Goal: Task Accomplishment & Management: Use online tool/utility

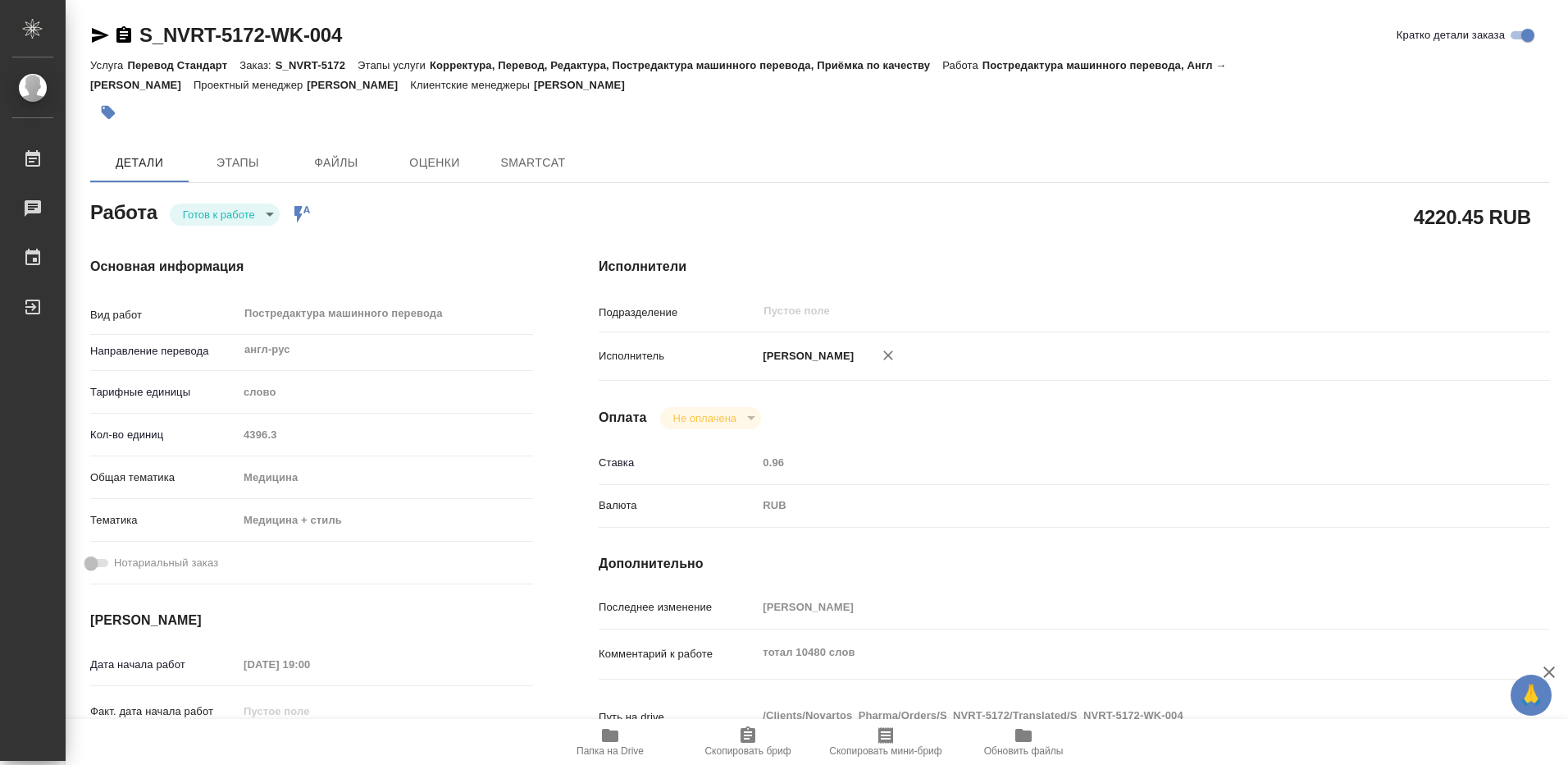
type textarea "x"
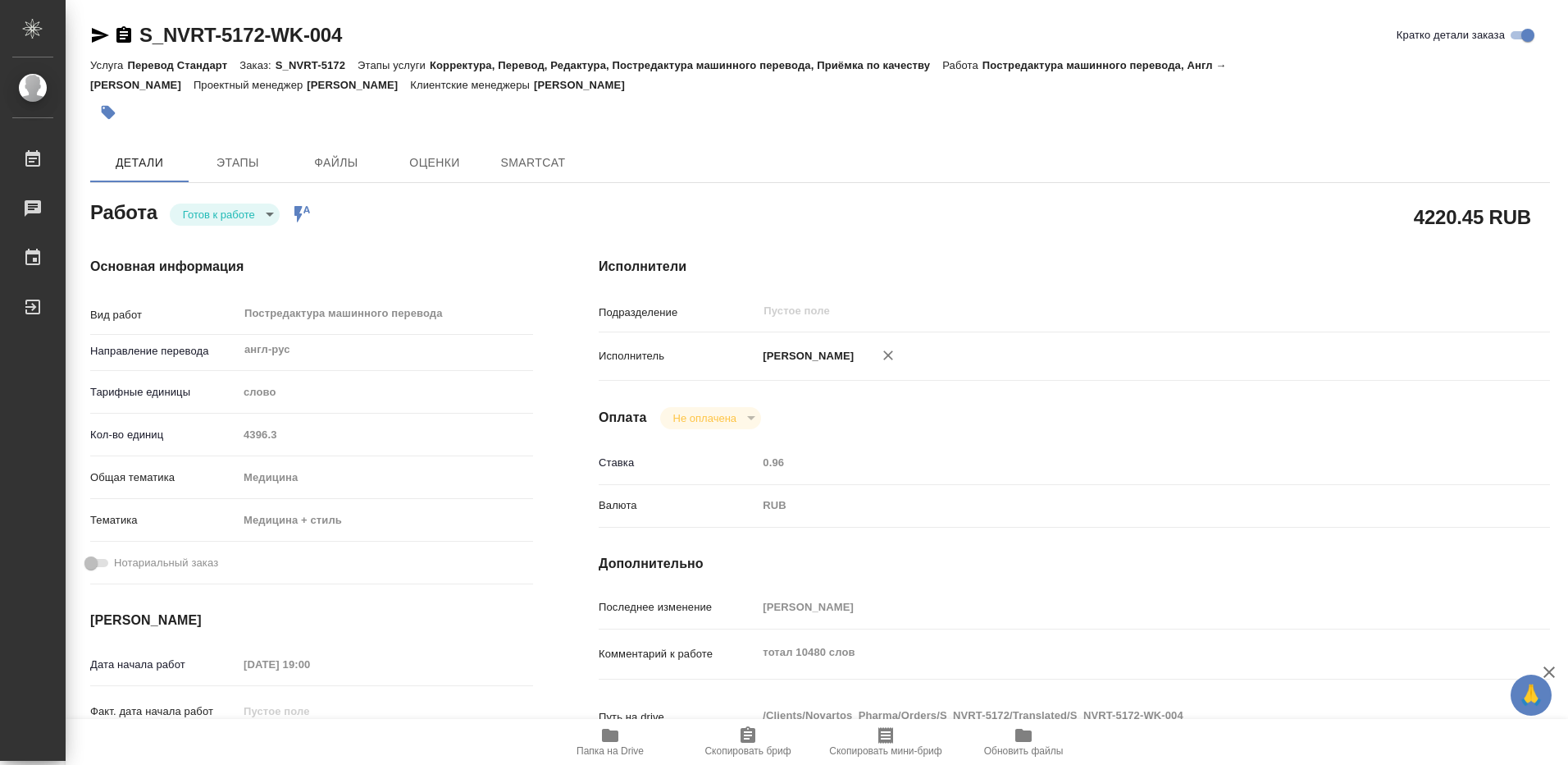
type textarea "x"
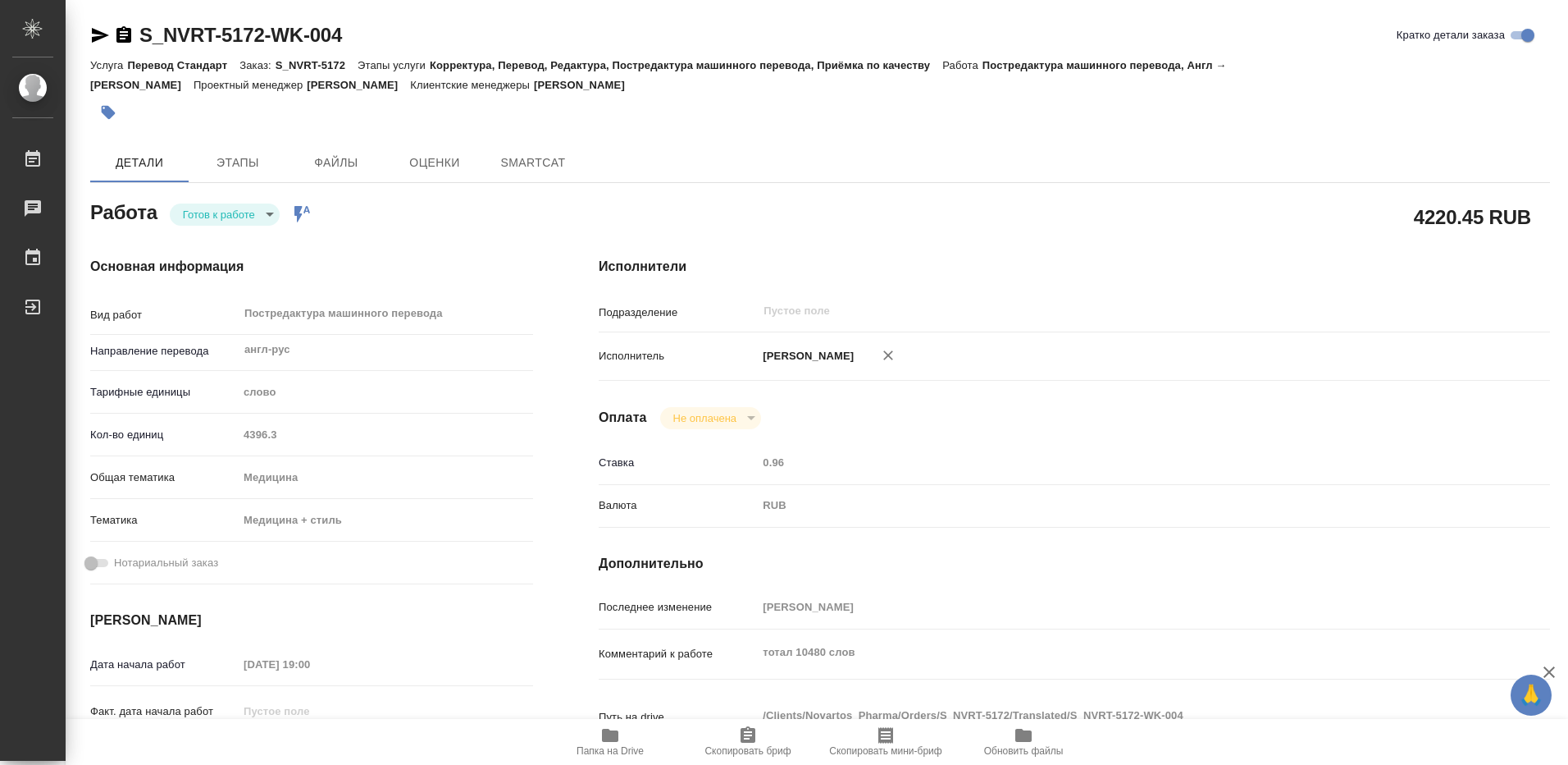
scroll to position [82, 0]
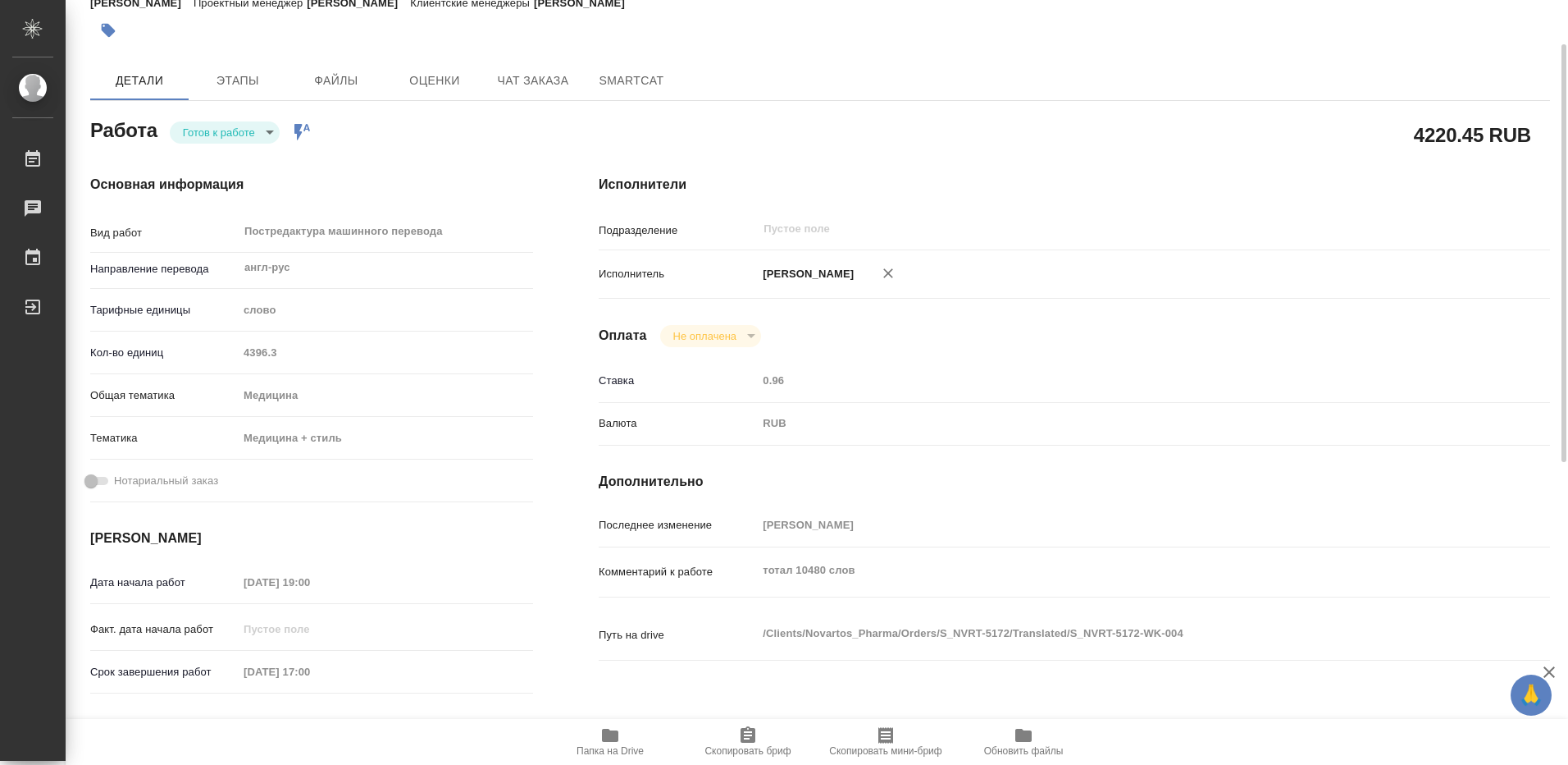
type textarea "x"
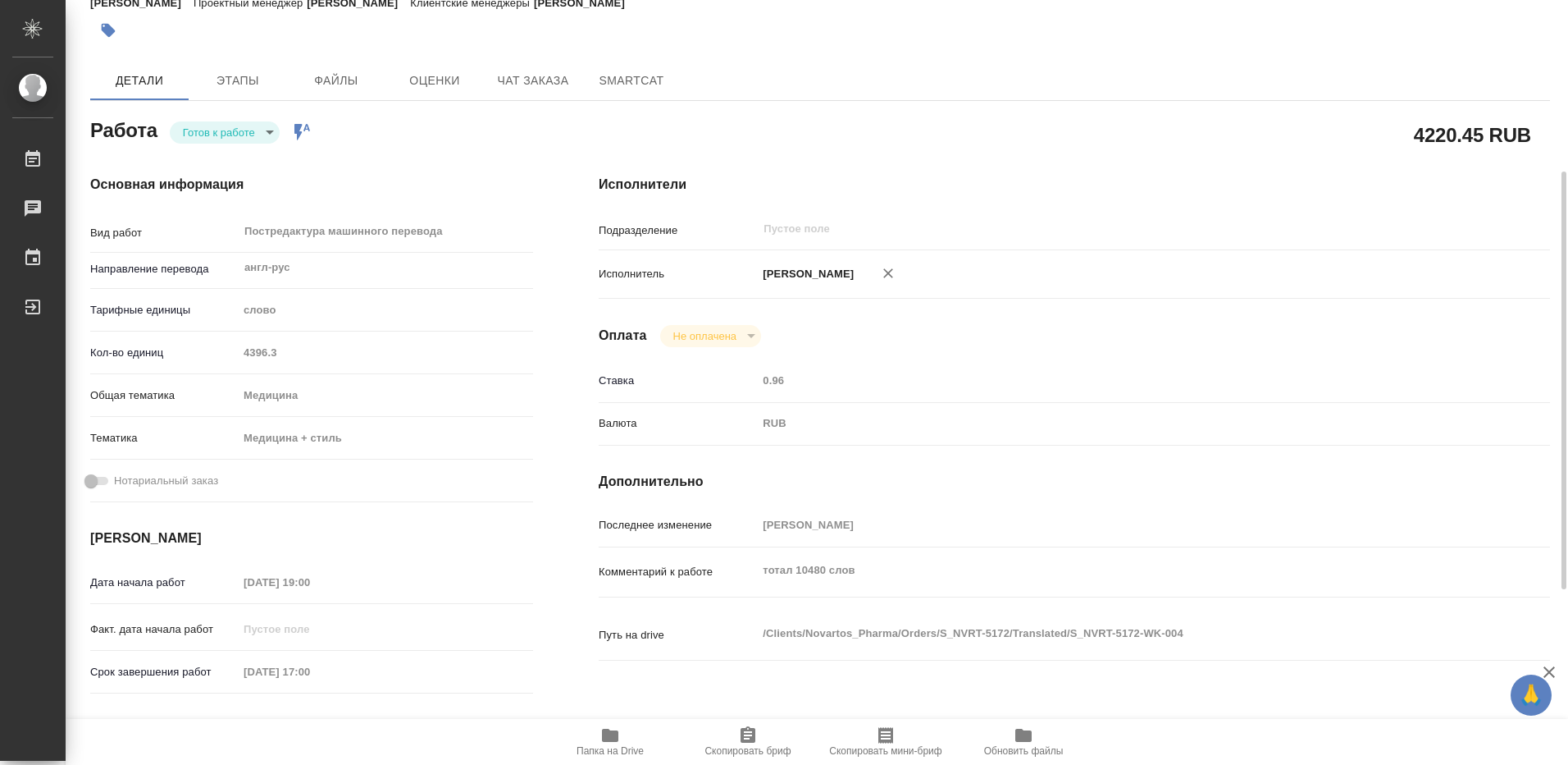
scroll to position [164, 0]
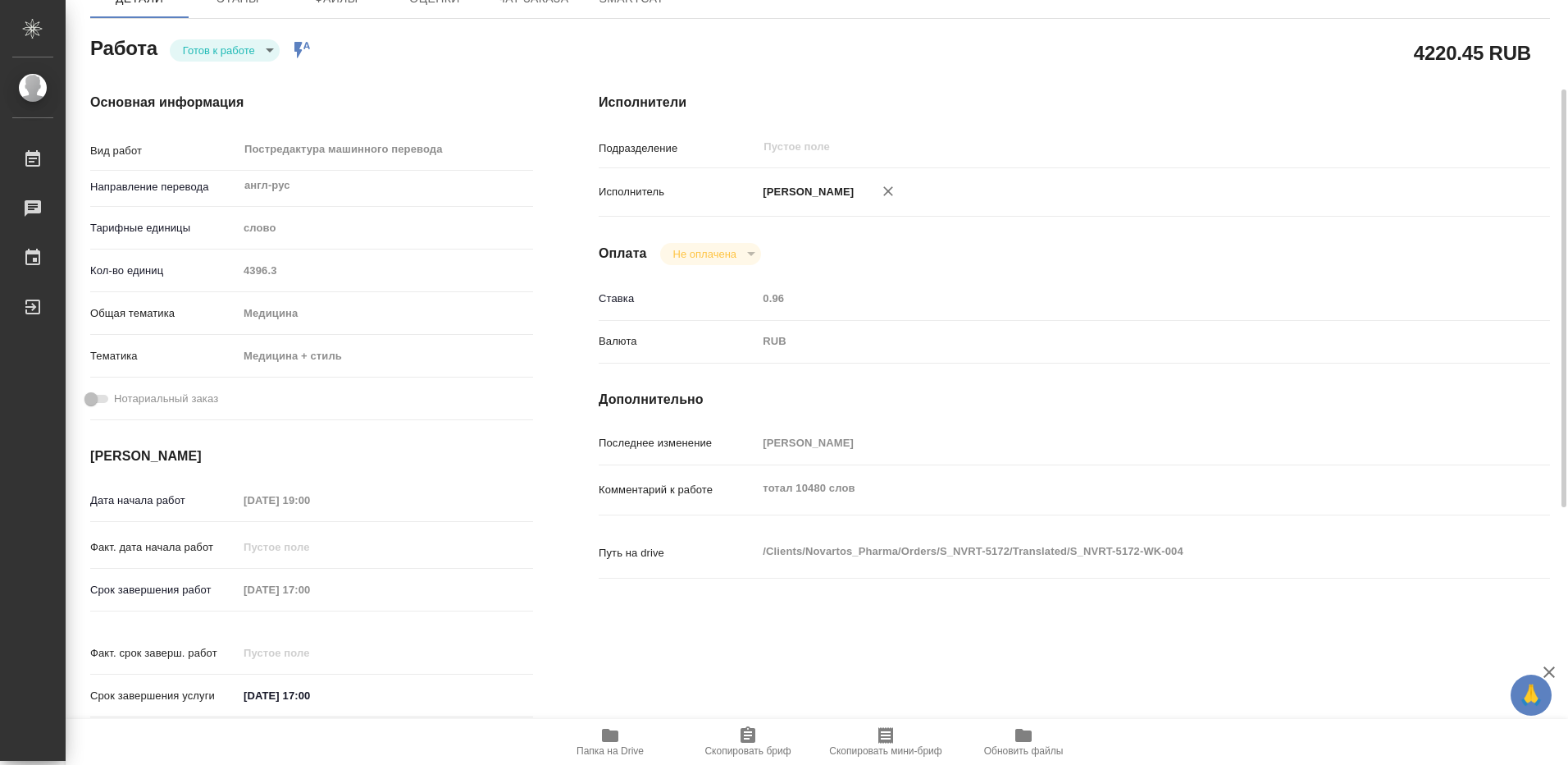
type textarea "x"
